Goal: Task Accomplishment & Management: Manage account settings

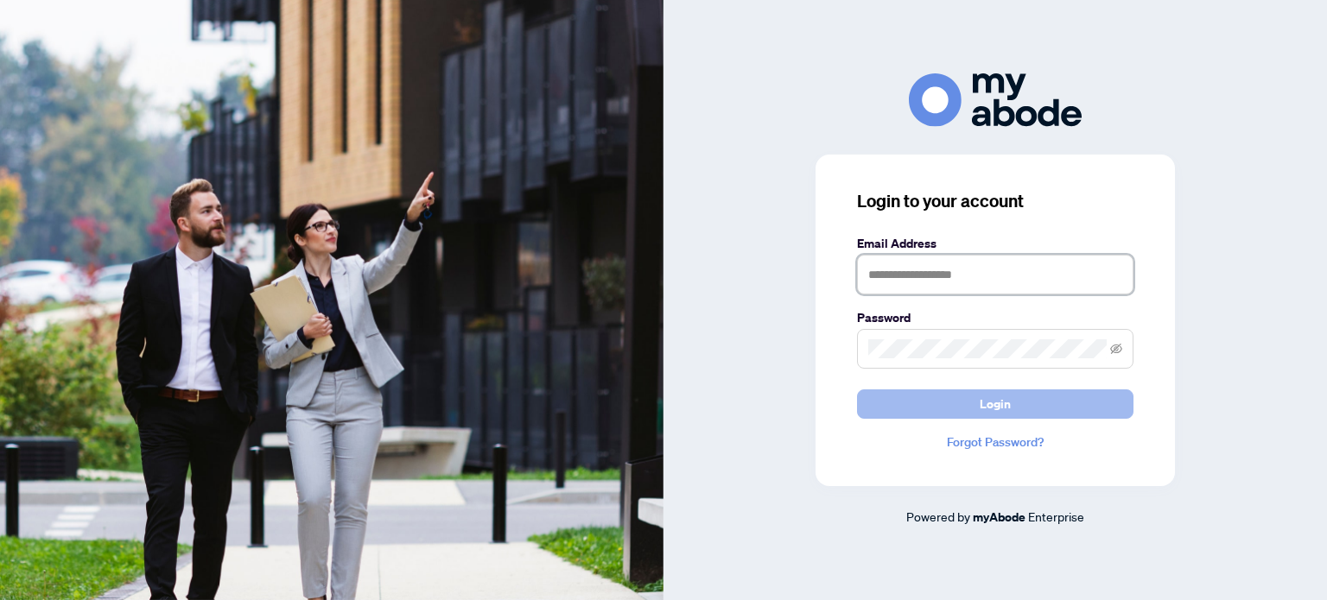
type input "**********"
click at [983, 404] on span "Login" at bounding box center [995, 404] width 31 height 28
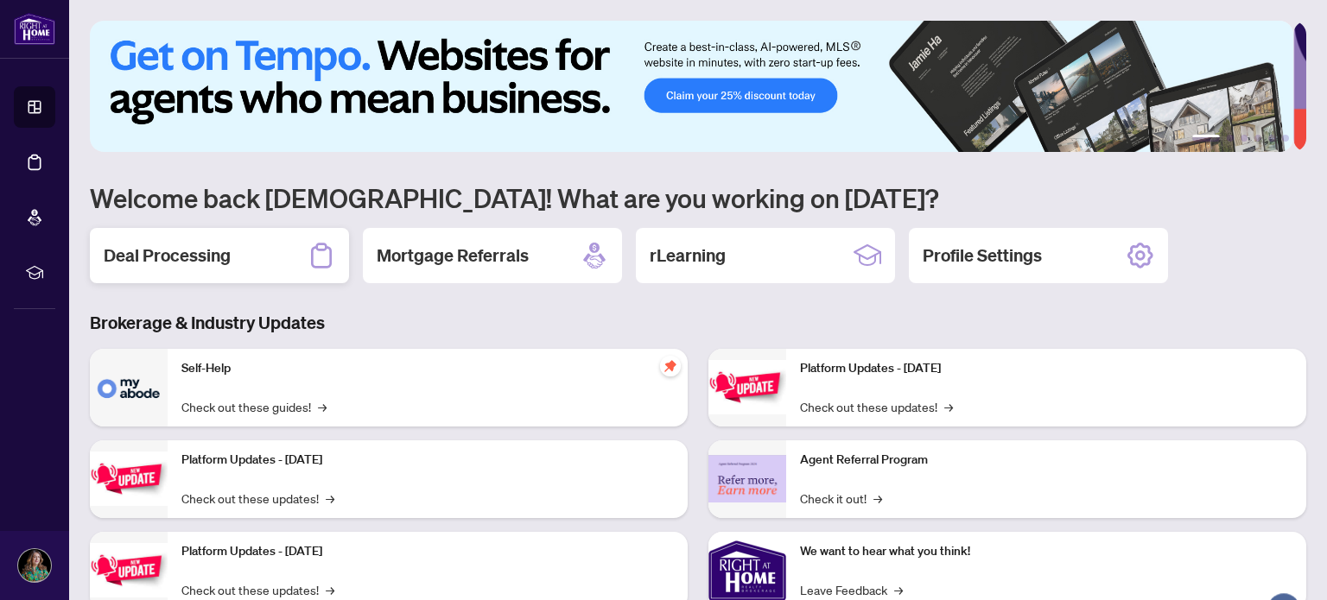
click at [170, 255] on h2 "Deal Processing" at bounding box center [167, 256] width 127 height 24
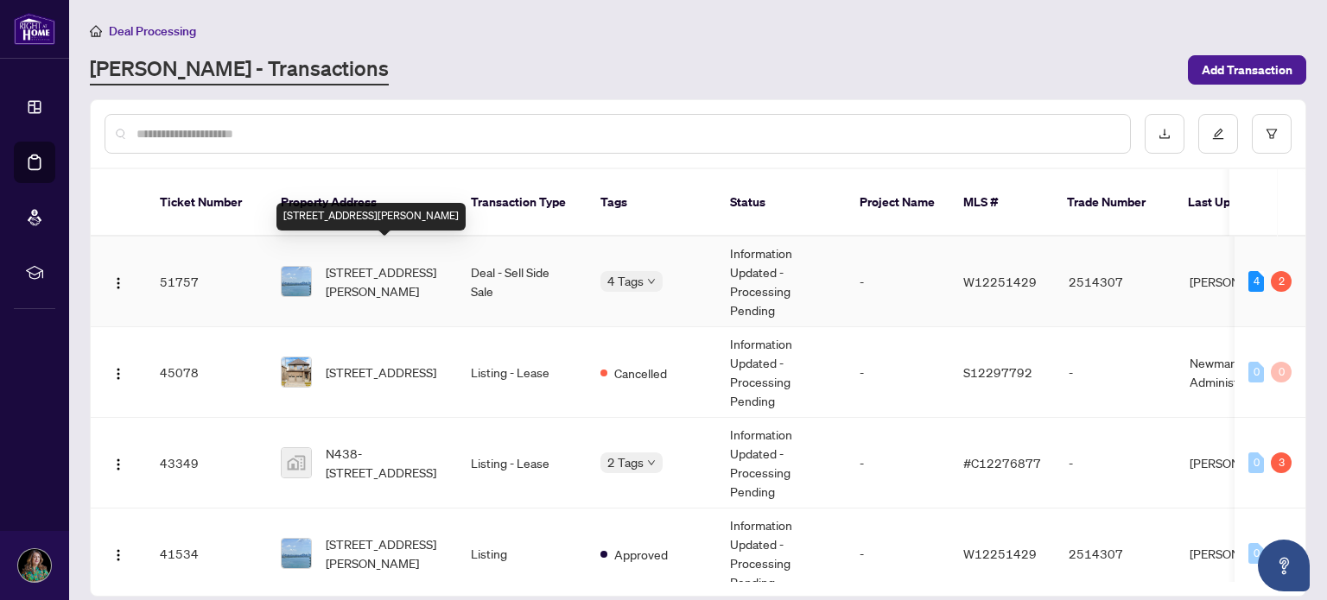
click at [342, 274] on span "[STREET_ADDRESS][PERSON_NAME]" at bounding box center [384, 282] width 117 height 38
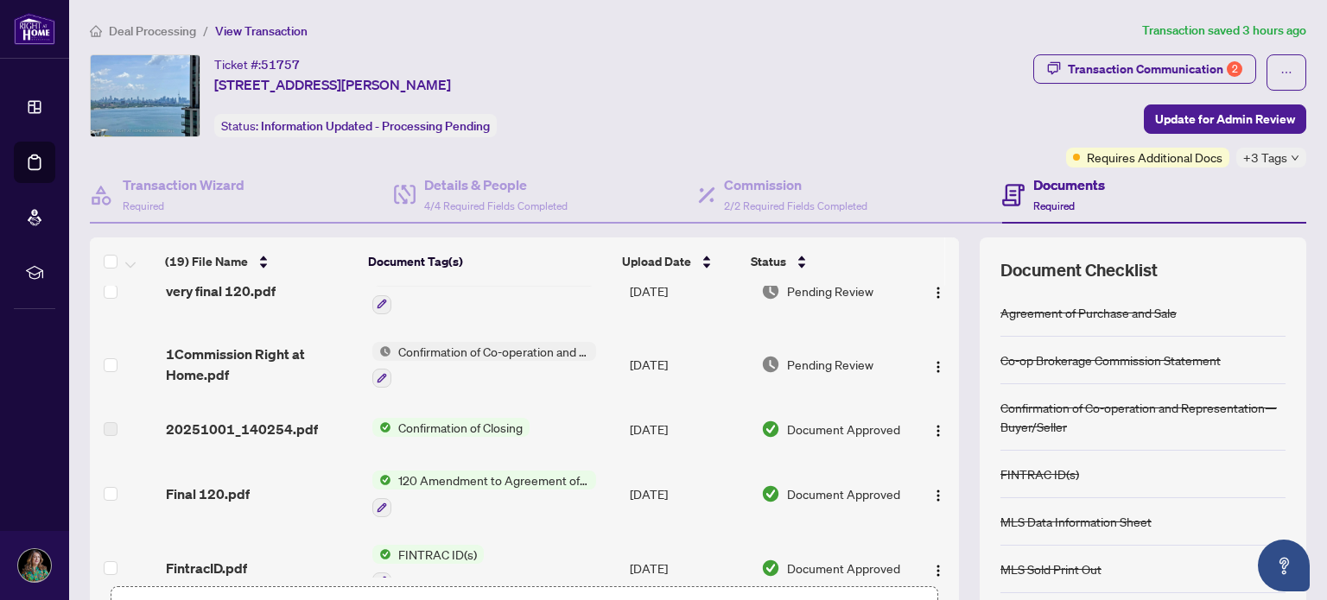
scroll to position [139, 0]
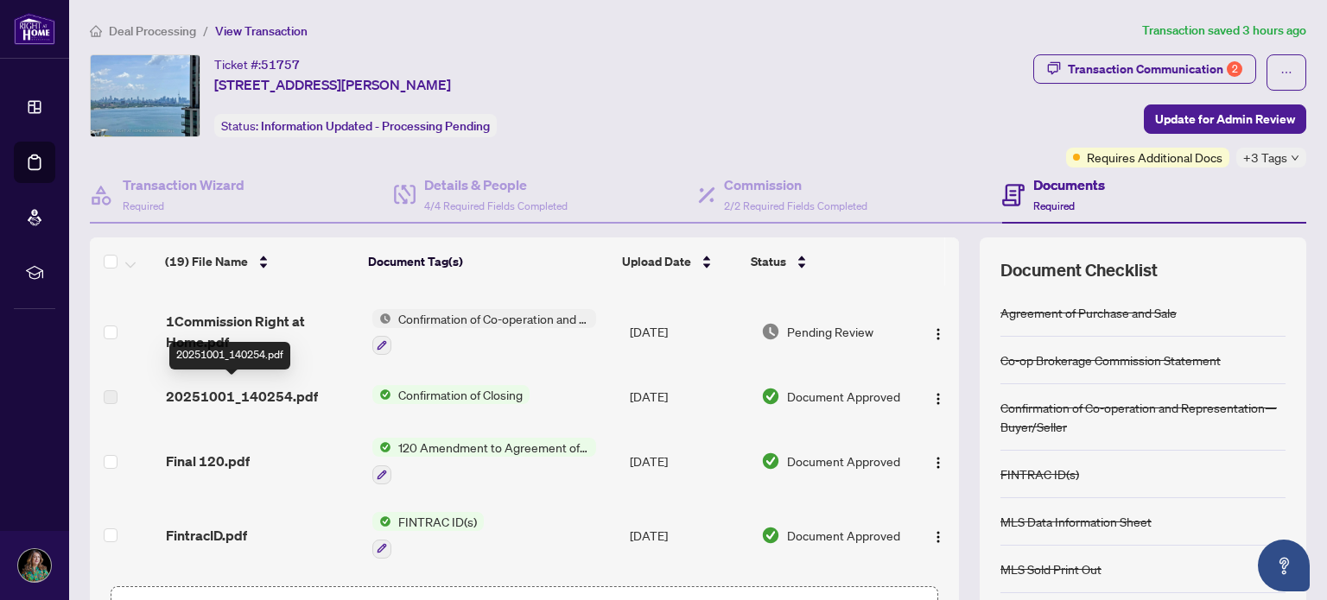
click at [263, 392] on span "20251001_140254.pdf" at bounding box center [242, 396] width 152 height 21
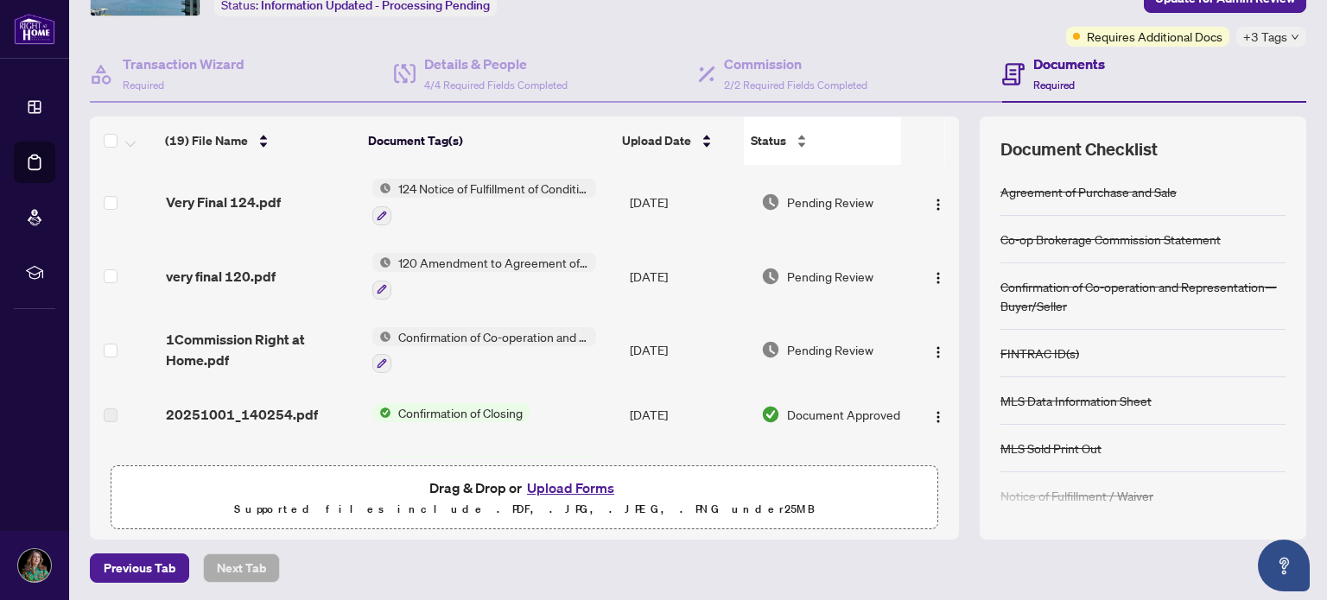
scroll to position [0, 0]
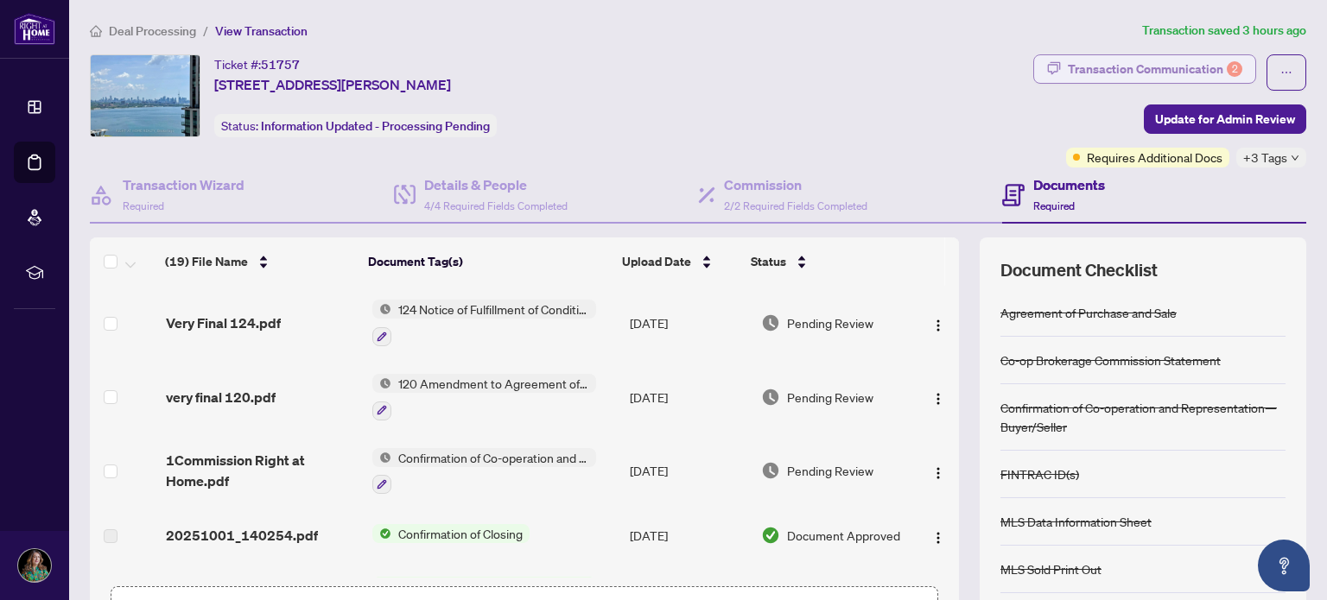
click at [1137, 73] on div "Transaction Communication 2" at bounding box center [1155, 69] width 174 height 28
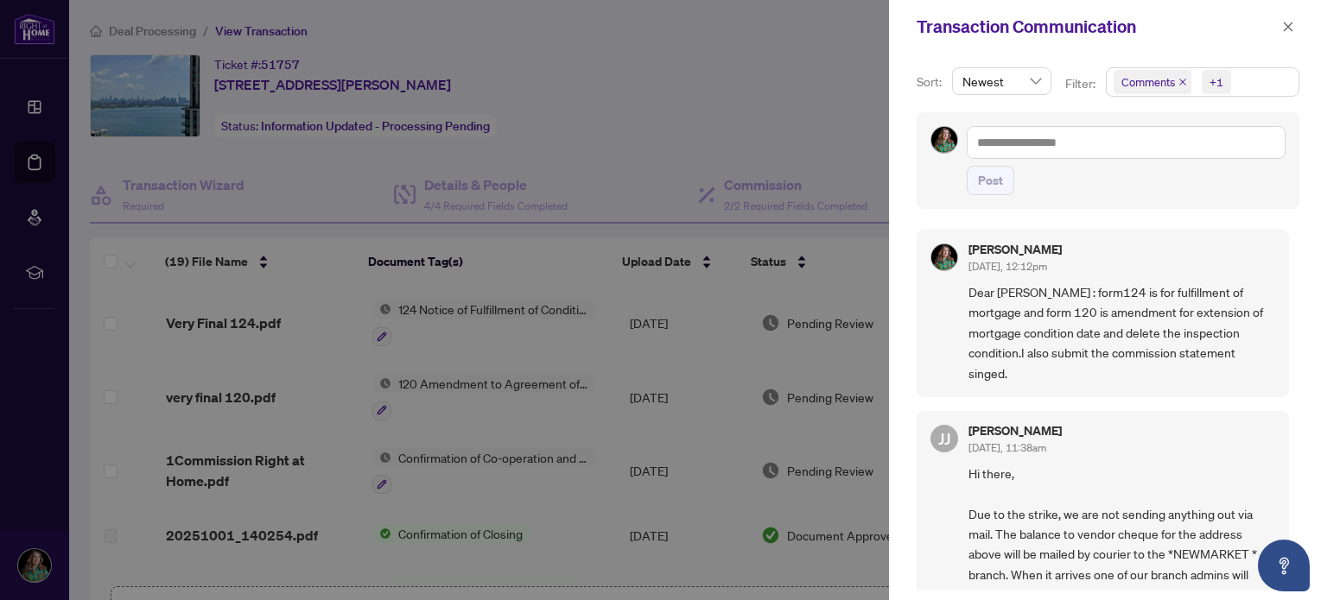
click at [1110, 289] on span "Dear [PERSON_NAME] : form124 is for fulfillment of mortgage and form 120 is ame…" at bounding box center [1121, 332] width 307 height 101
click at [853, 105] on div at bounding box center [663, 300] width 1327 height 600
click at [1295, 27] on button "button" at bounding box center [1288, 26] width 22 height 21
